Goal: Find specific page/section: Locate a particular part of the current website

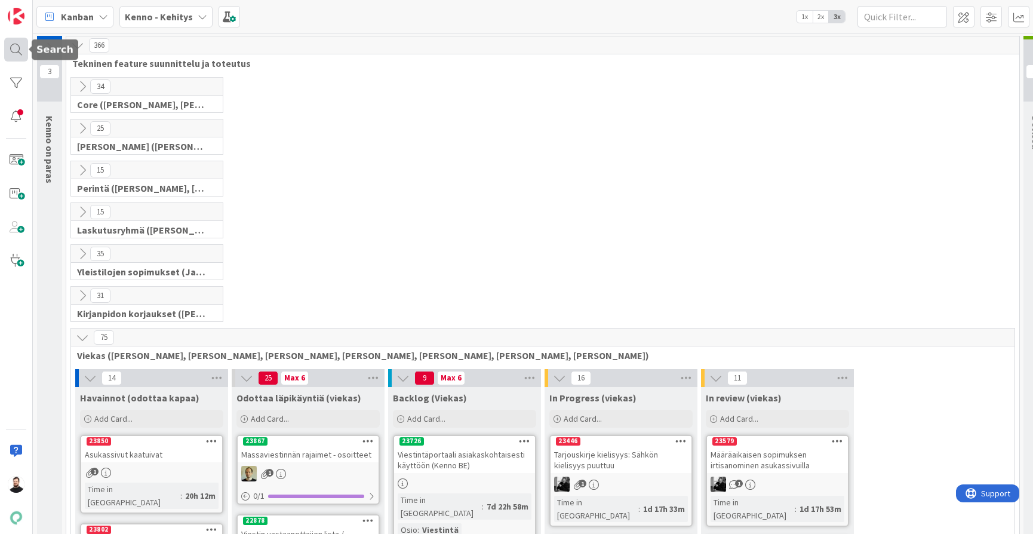
click at [15, 52] on div at bounding box center [16, 50] width 24 height 24
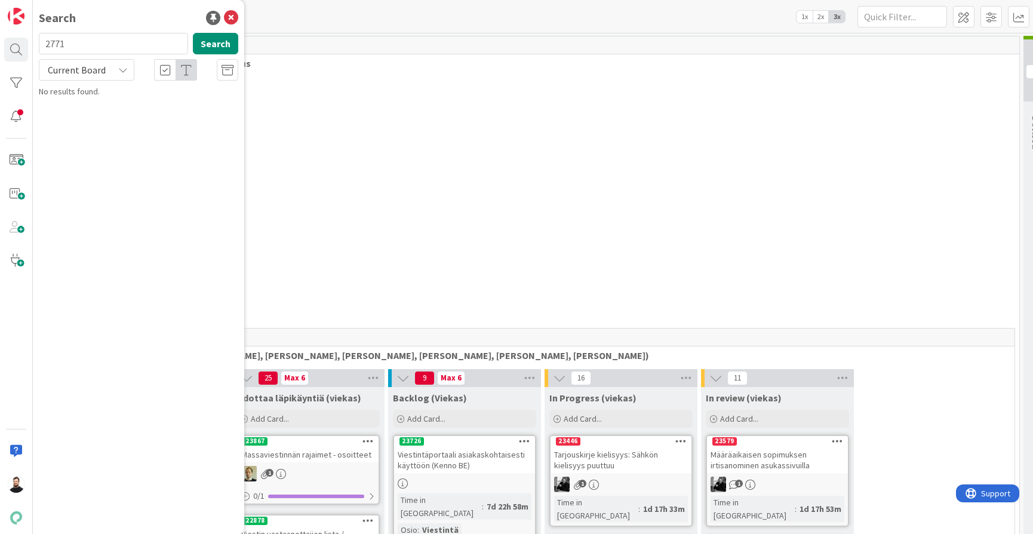
type input "2771"
click at [115, 72] on div "Current Board" at bounding box center [87, 69] width 96 height 21
click at [104, 117] on span "All Boards" at bounding box center [107, 119] width 124 height 18
drag, startPoint x: 210, startPoint y: 49, endPoint x: 171, endPoint y: 170, distance: 127.3
click at [171, 170] on div "Search 2771 Search All Boards Current Board All Boards Kenno - Kehitys › In Pro…" at bounding box center [138, 267] width 211 height 534
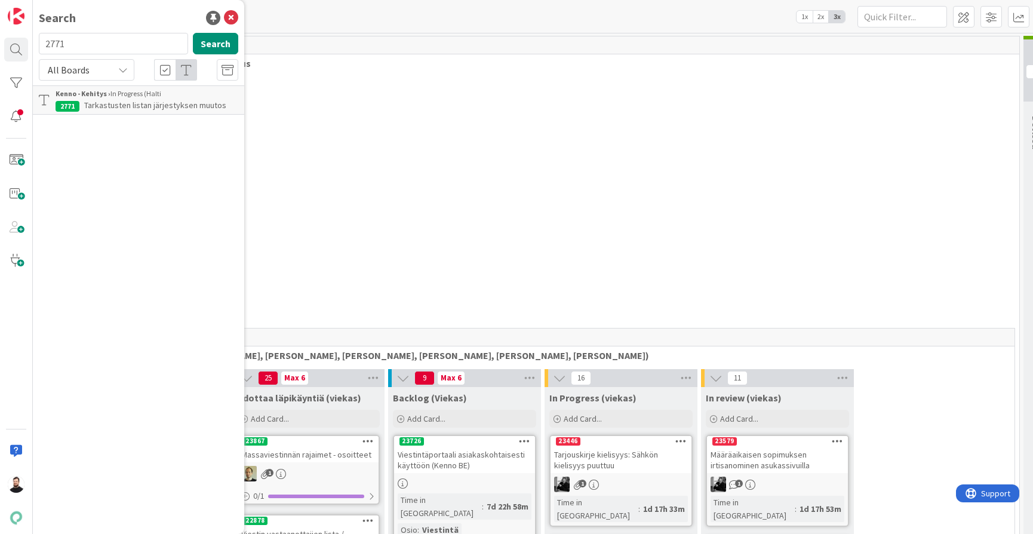
click at [138, 104] on span "Tarkastusten listan järjestyksen muutos" at bounding box center [155, 105] width 142 height 11
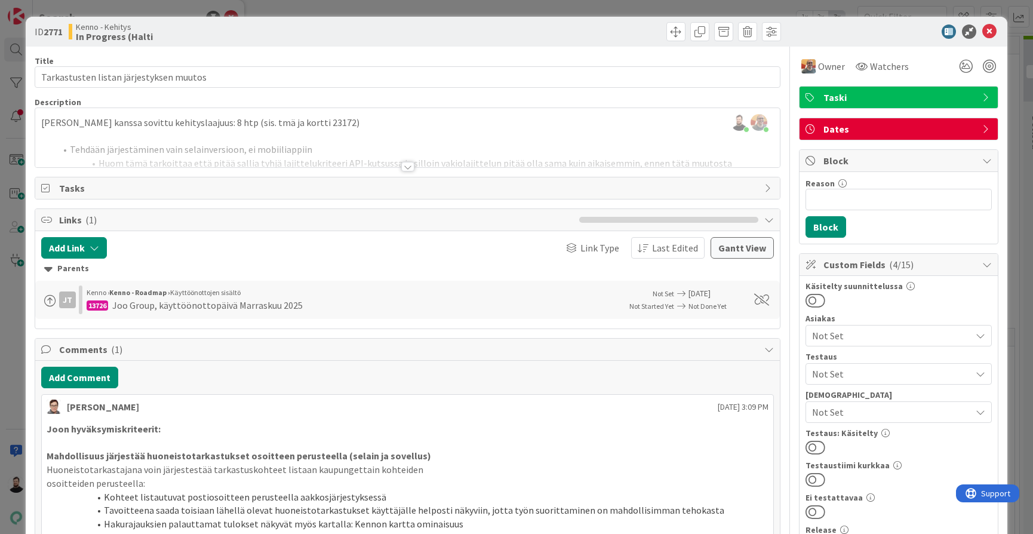
click at [407, 167] on div at bounding box center [407, 167] width 13 height 10
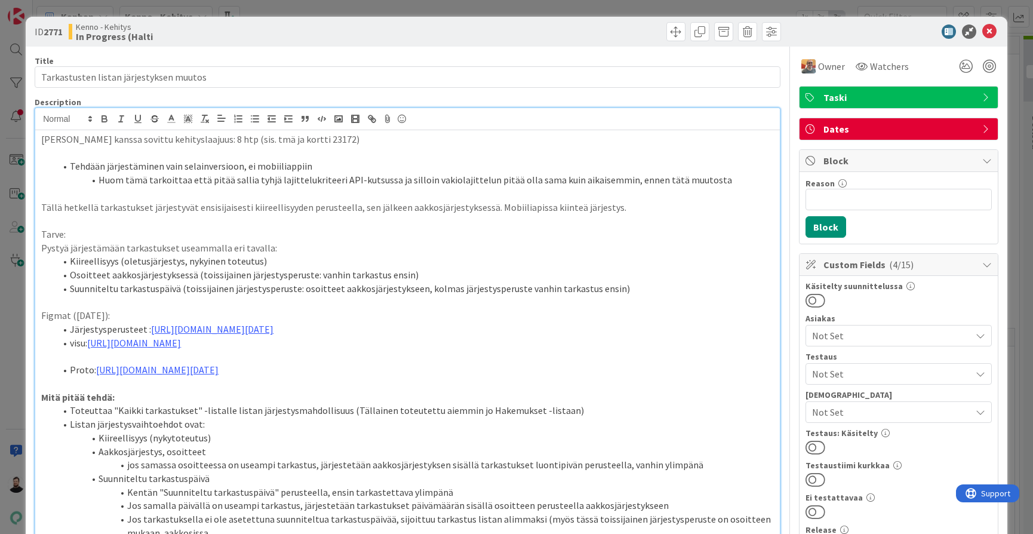
scroll to position [9, 0]
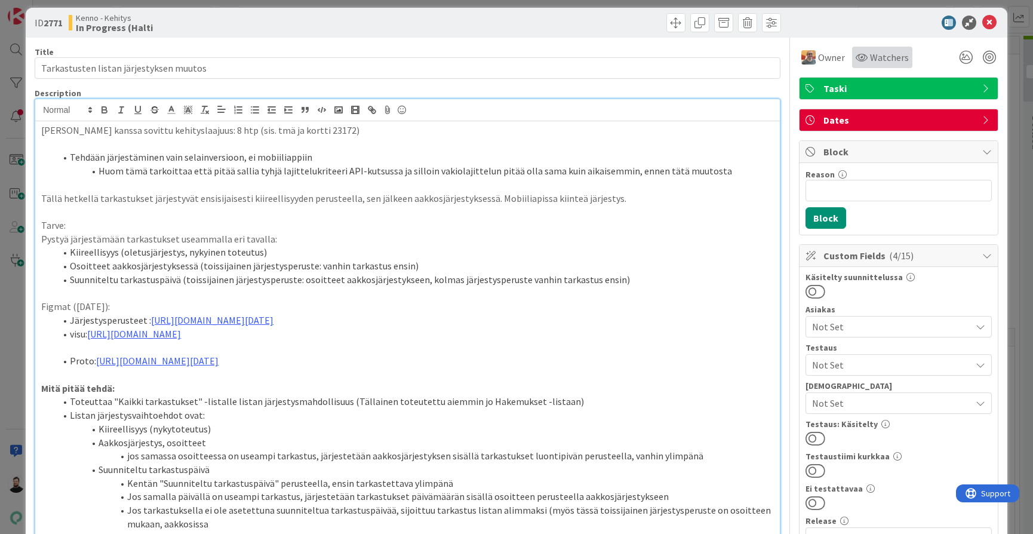
click at [874, 52] on span "Watchers" at bounding box center [889, 57] width 39 height 14
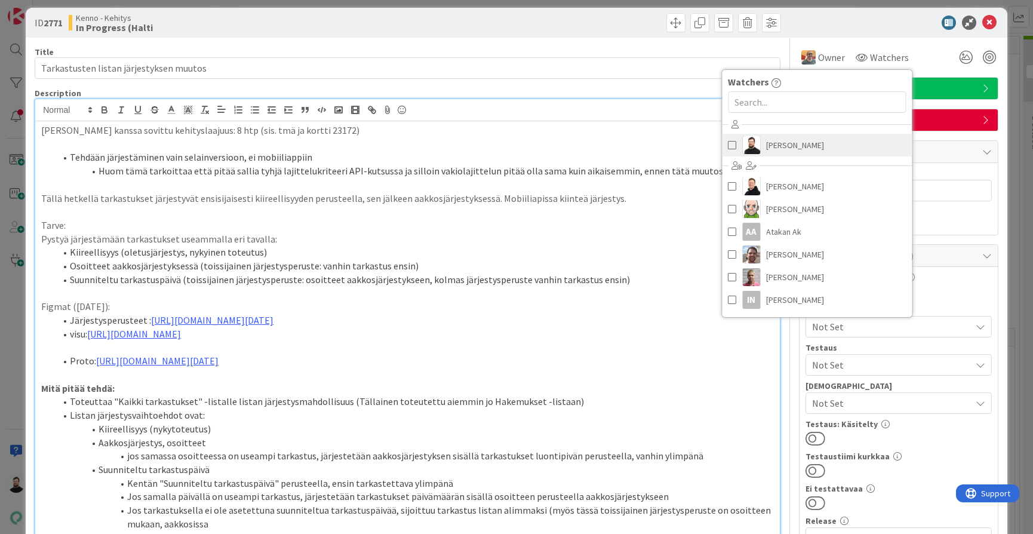
click at [733, 146] on span at bounding box center [732, 145] width 8 height 18
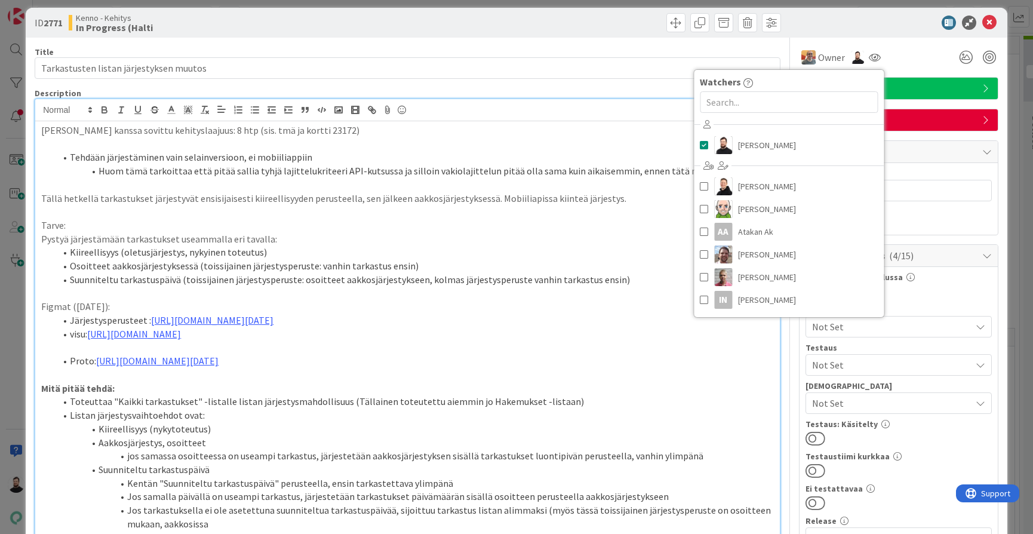
click at [589, 178] on p at bounding box center [407, 185] width 733 height 14
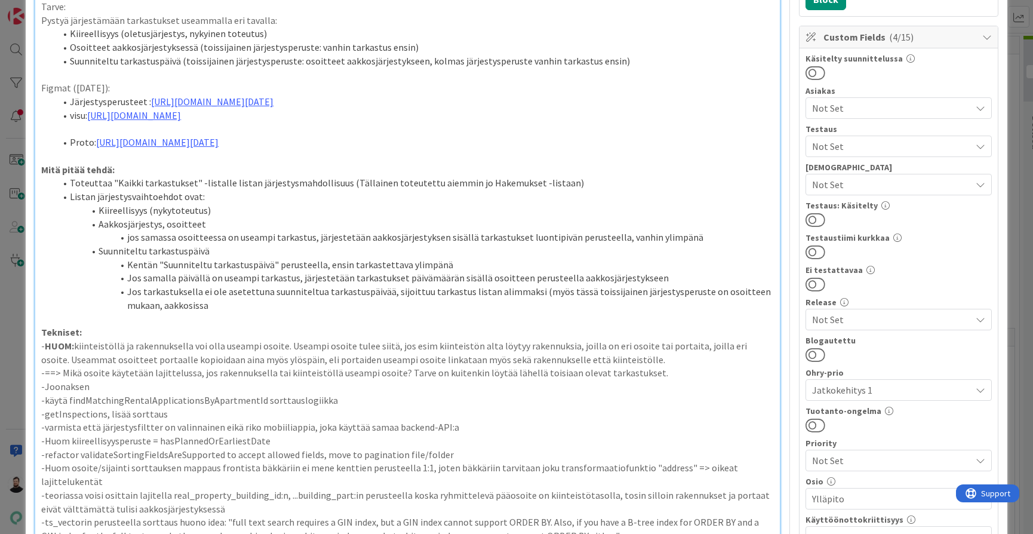
scroll to position [226, 0]
click at [517, 386] on p "-Joonaksen" at bounding box center [407, 388] width 733 height 14
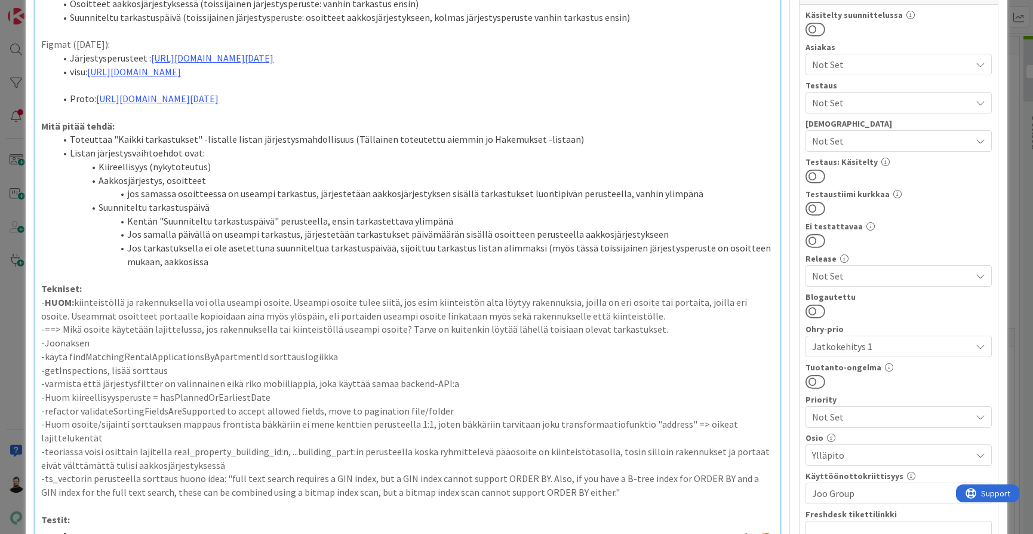
scroll to position [272, 0]
click at [527, 376] on p "-varmista että järjestysfiltter on valinnainen eikä riko mobiiliappia, joka käy…" at bounding box center [407, 383] width 733 height 14
click at [533, 364] on p "-getInspections, lisää sorttaus" at bounding box center [407, 370] width 733 height 14
click at [540, 359] on p "-käytä findMatchingRentalApplicationsByApartmentId sorttauslogiikka" at bounding box center [407, 356] width 733 height 14
click at [536, 376] on p "-varmista että järjestysfiltter on valinnainen eikä riko mobiiliappia, joka käy…" at bounding box center [407, 383] width 733 height 14
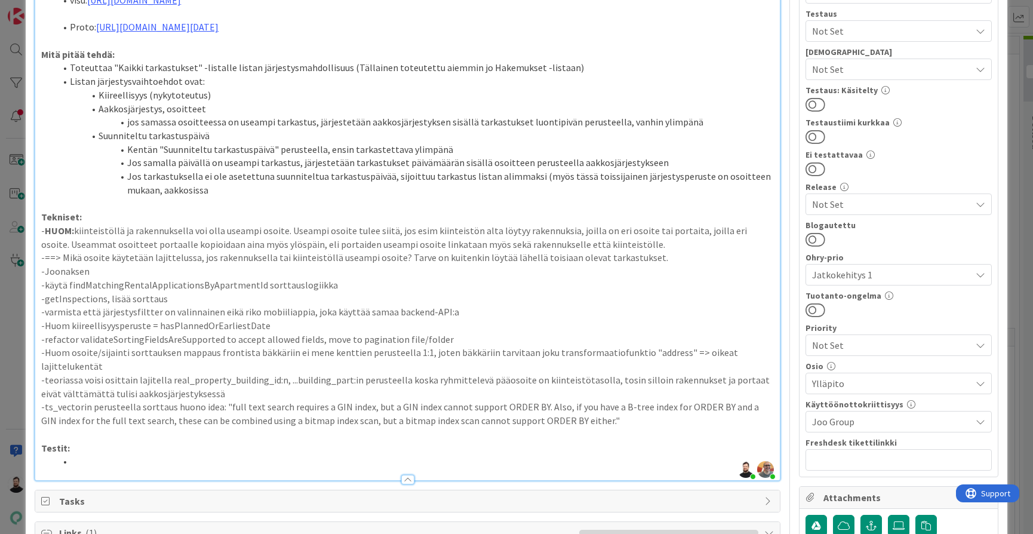
scroll to position [342, 0]
